Goal: Information Seeking & Learning: Understand process/instructions

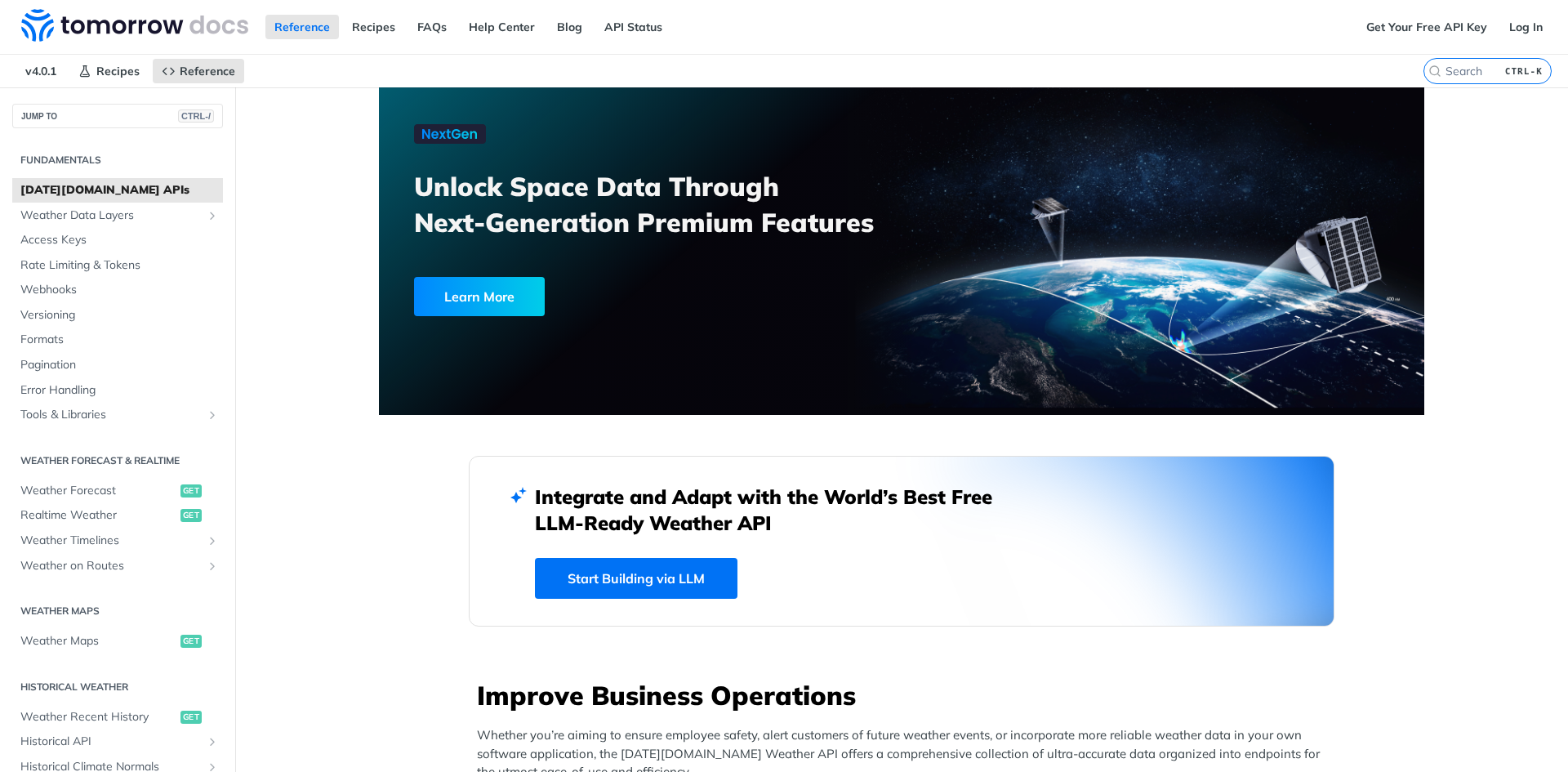
scroll to position [490, 0]
click at [103, 217] on span "Weather Data Layers" at bounding box center [110, 216] width 181 height 16
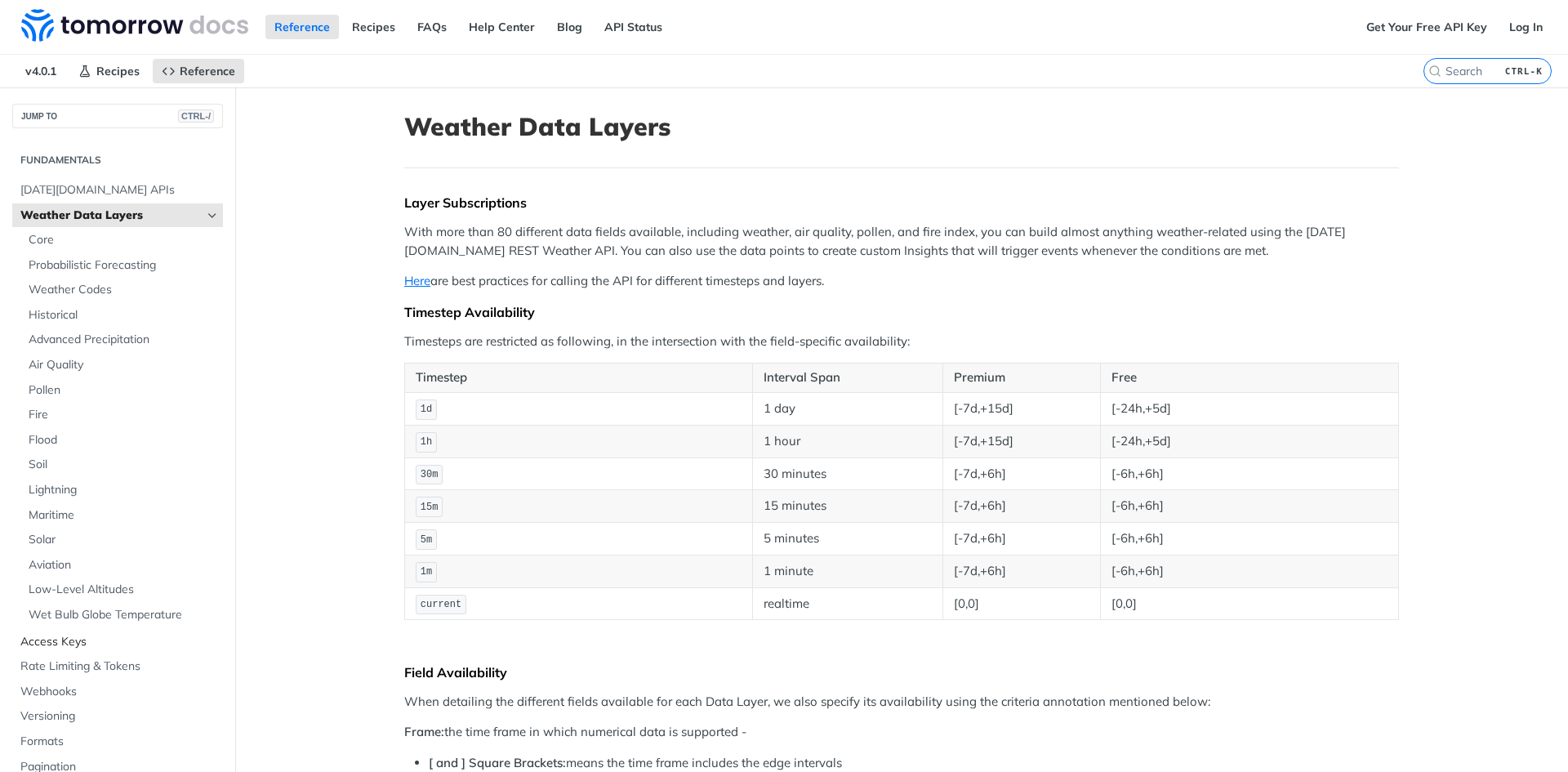
click at [55, 643] on span "Access Keys" at bounding box center [119, 642] width 199 height 16
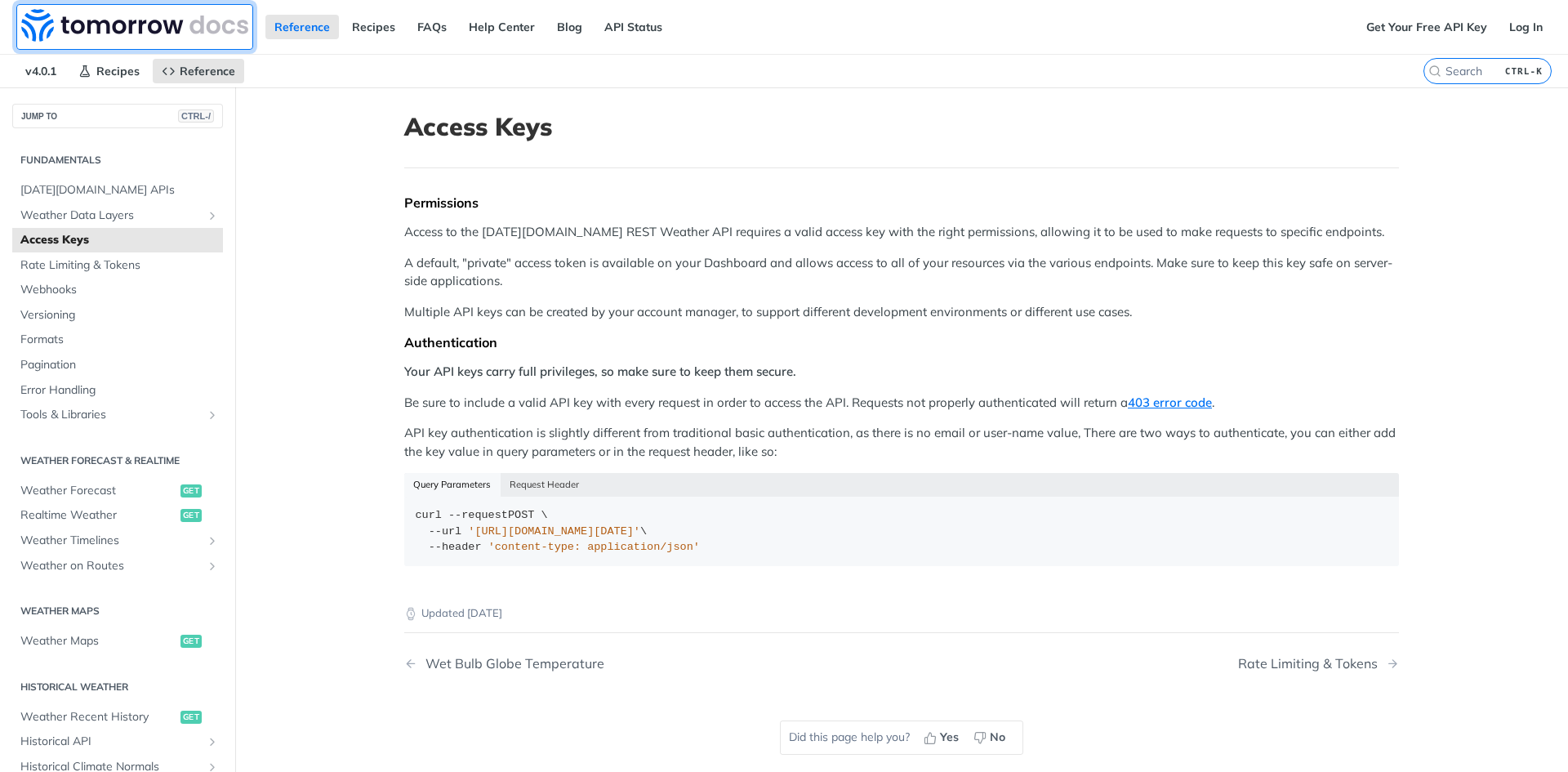
click at [166, 21] on img at bounding box center [135, 25] width 227 height 33
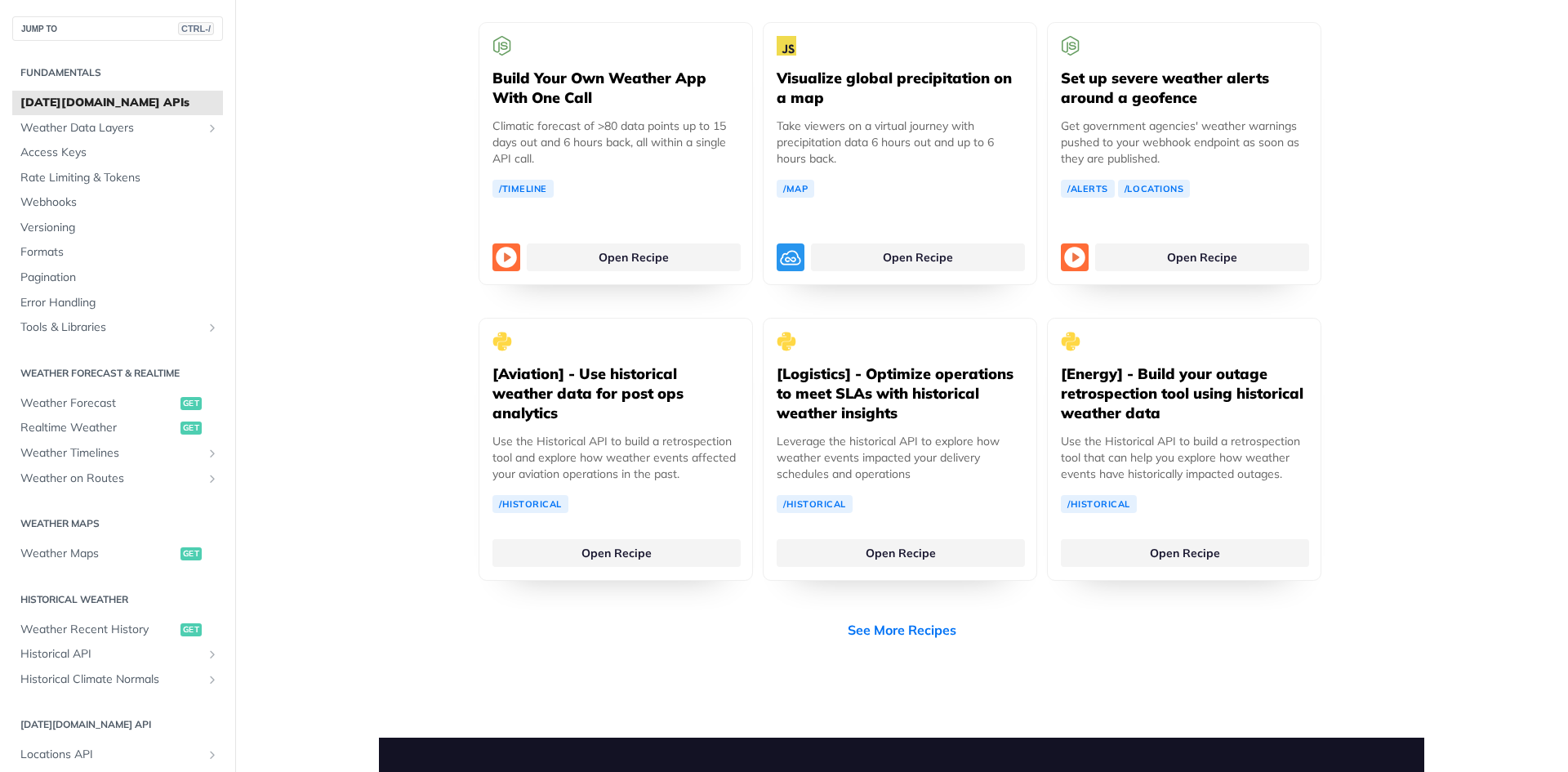
scroll to position [3105, 0]
